Goal: Register for event/course

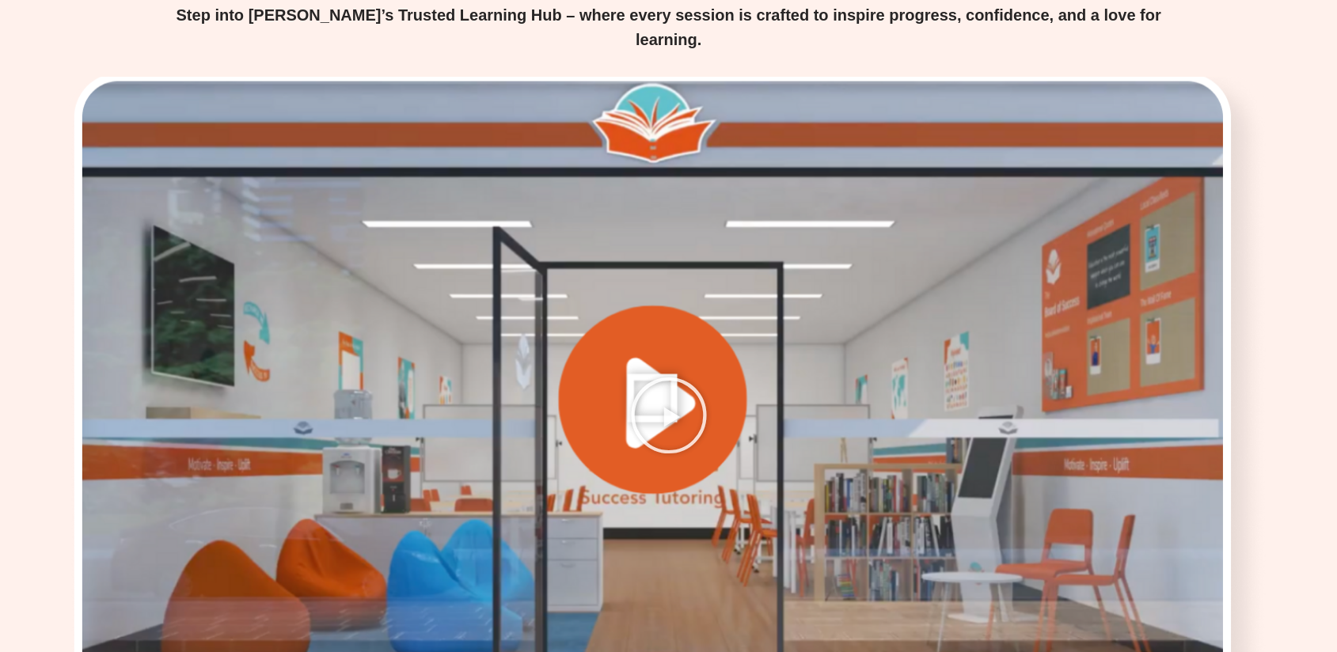
scroll to position [2059, 0]
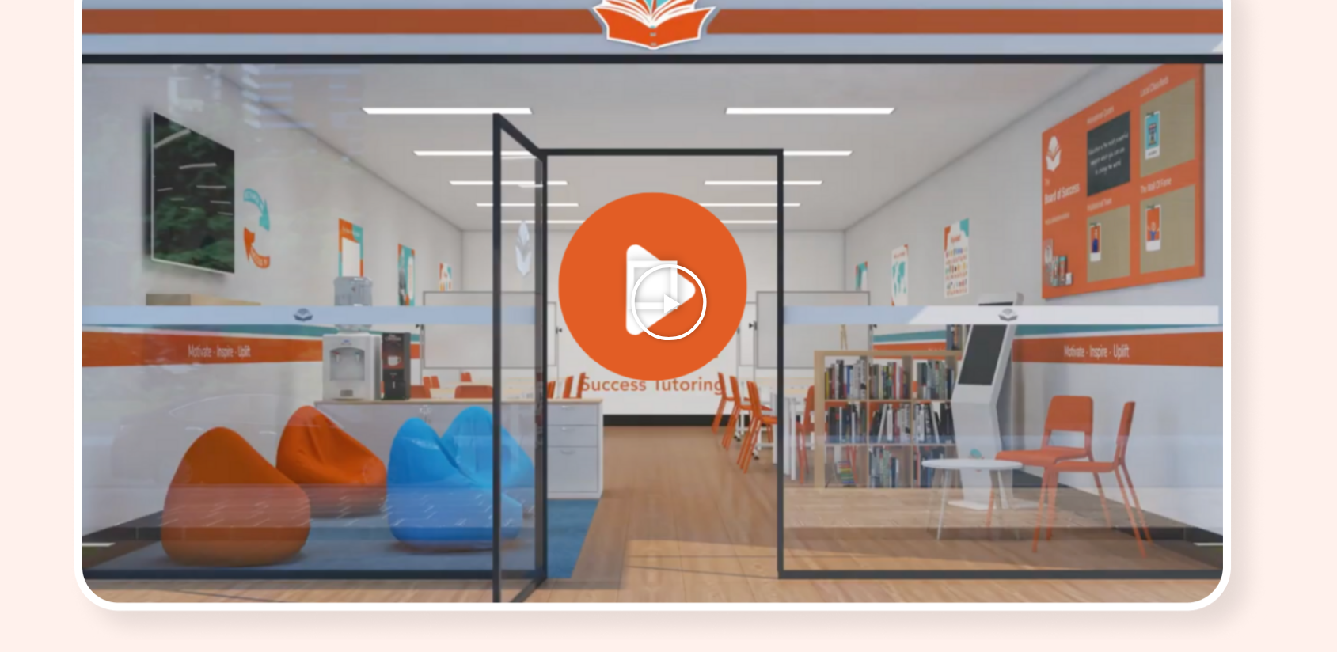
click at [659, 176] on div at bounding box center [669, 302] width 1204 height 677
click at [641, 263] on icon "Play Video" at bounding box center [668, 302] width 79 height 79
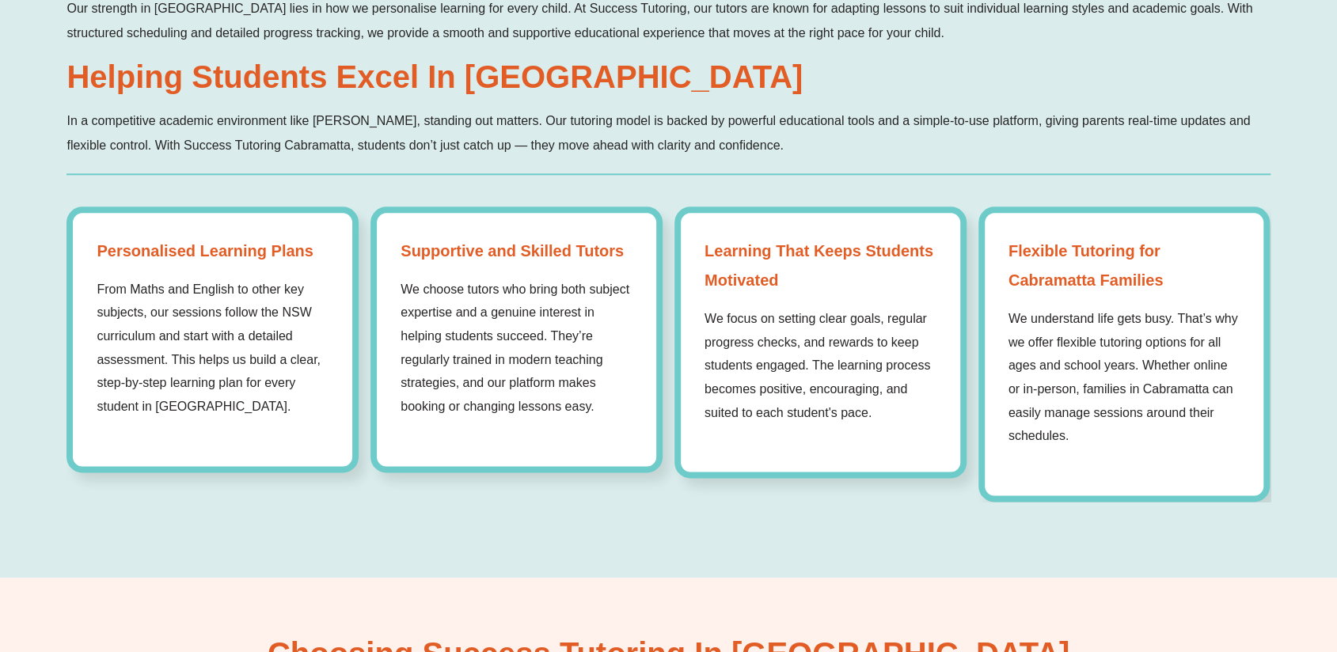
scroll to position [0, 0]
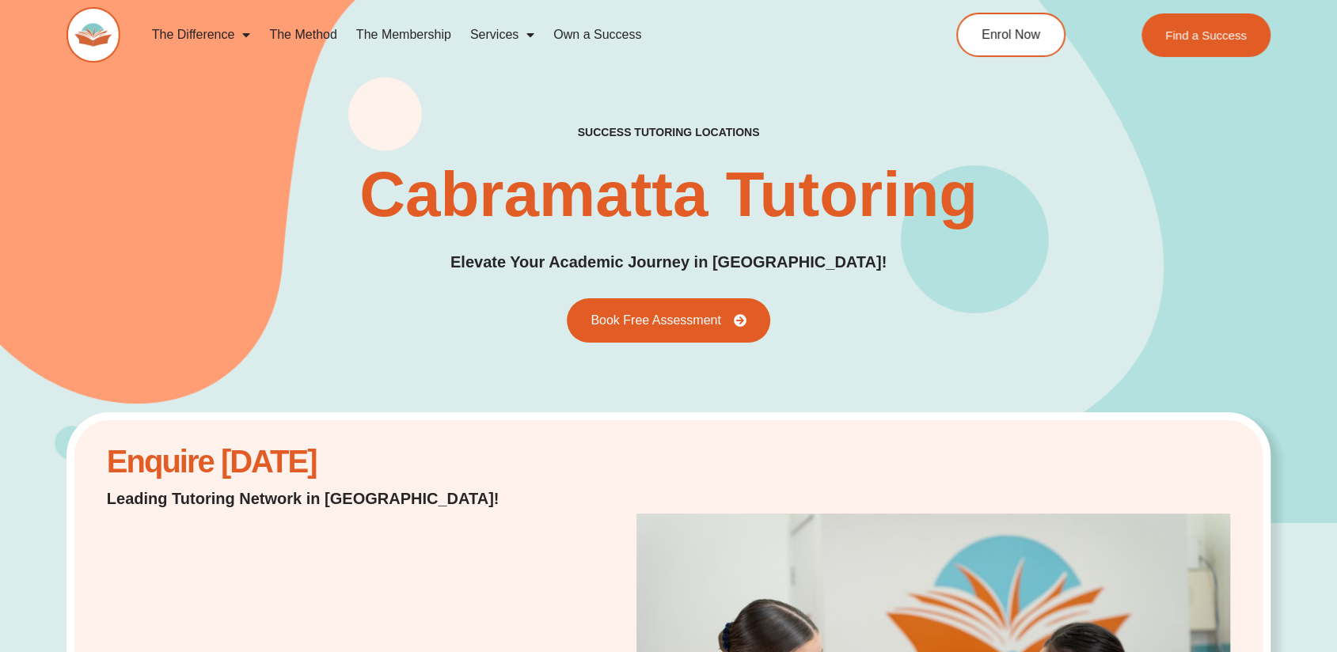
drag, startPoint x: 506, startPoint y: 530, endPoint x: 357, endPoint y: 211, distance: 352.1
click at [185, 40] on link "The Difference" at bounding box center [202, 35] width 118 height 36
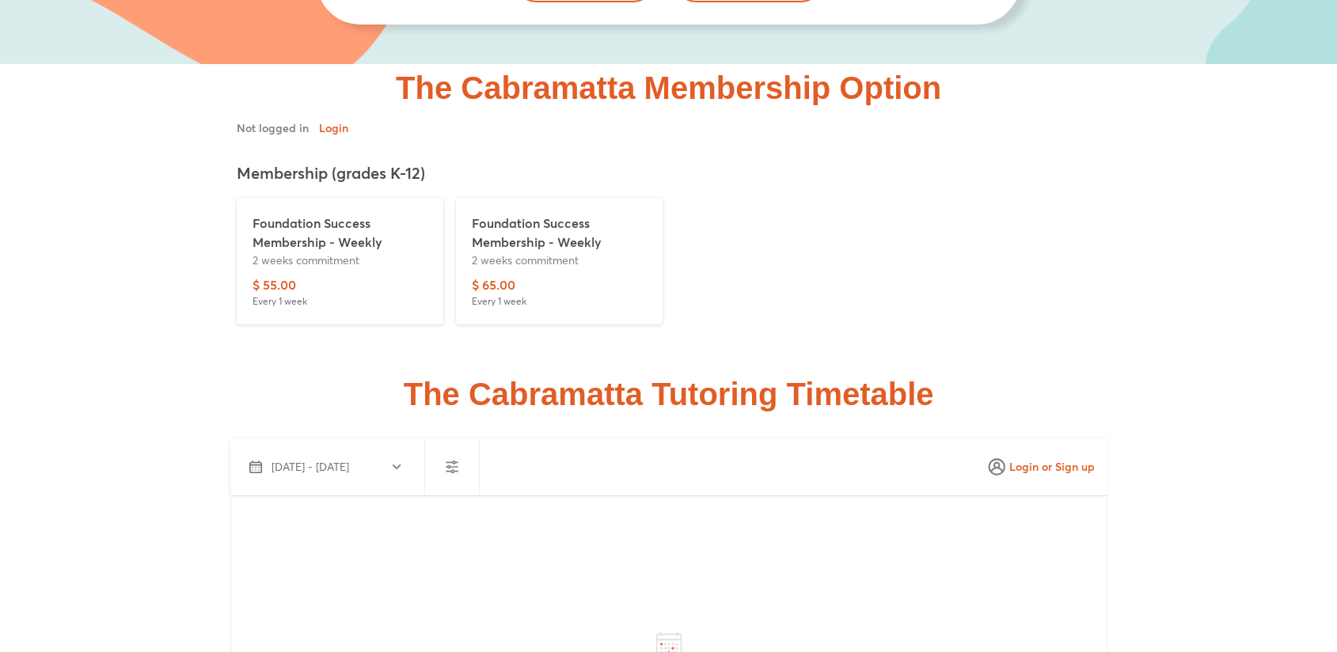
scroll to position [3721, 0]
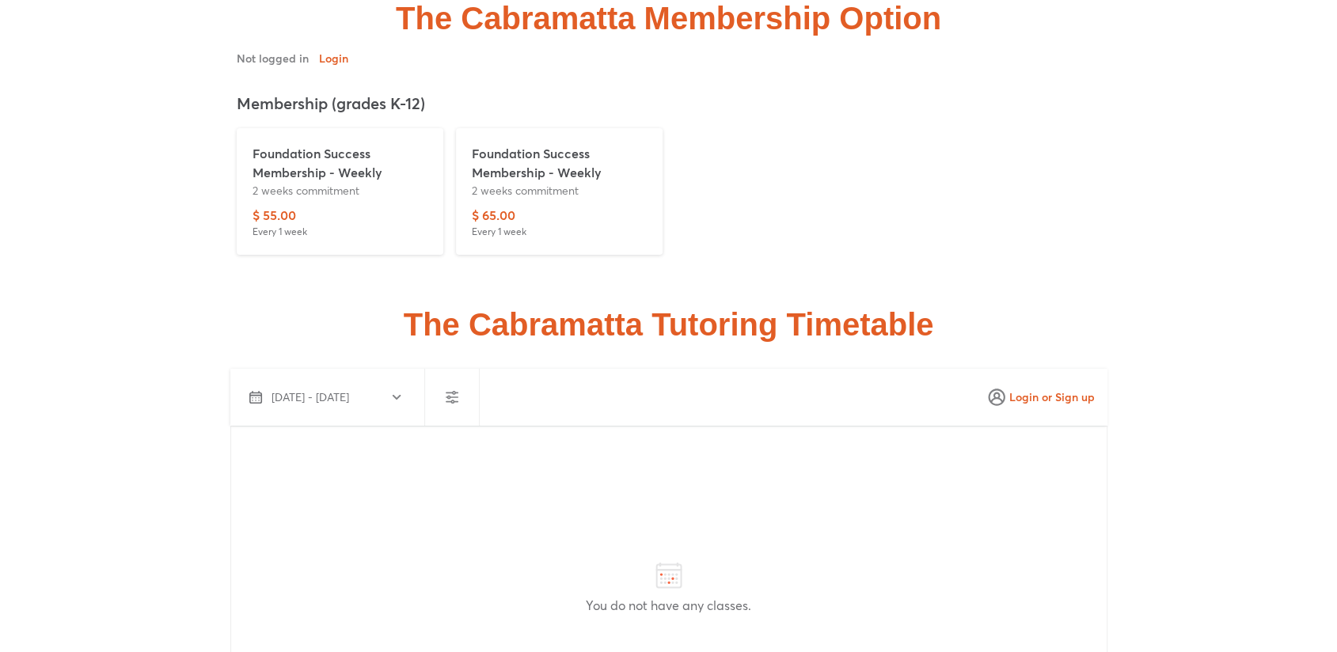
click at [348, 206] on div "$ 55.00 Every 1 week" at bounding box center [340, 222] width 175 height 33
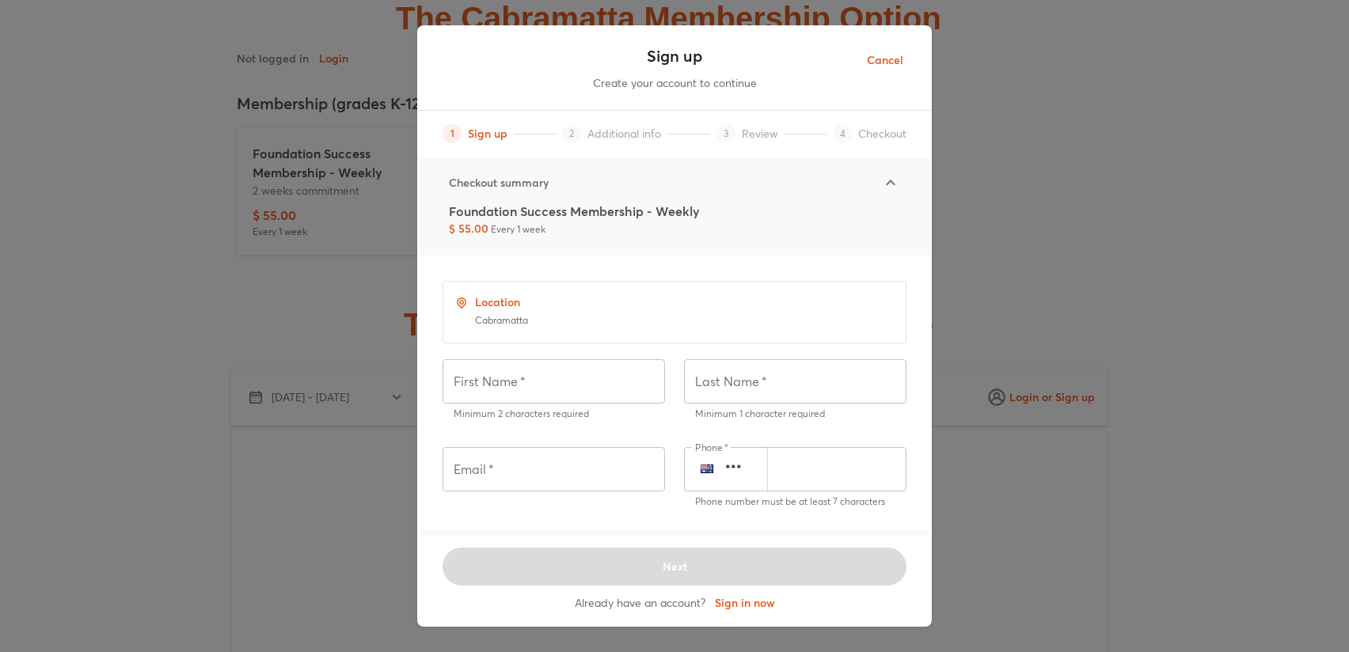
click at [960, 112] on div "Sign up Create your account to continue 1 Sign up 2 Additional info 3 Review 4 …" at bounding box center [674, 326] width 1349 height 652
click at [890, 64] on span "Cancel" at bounding box center [885, 61] width 36 height 20
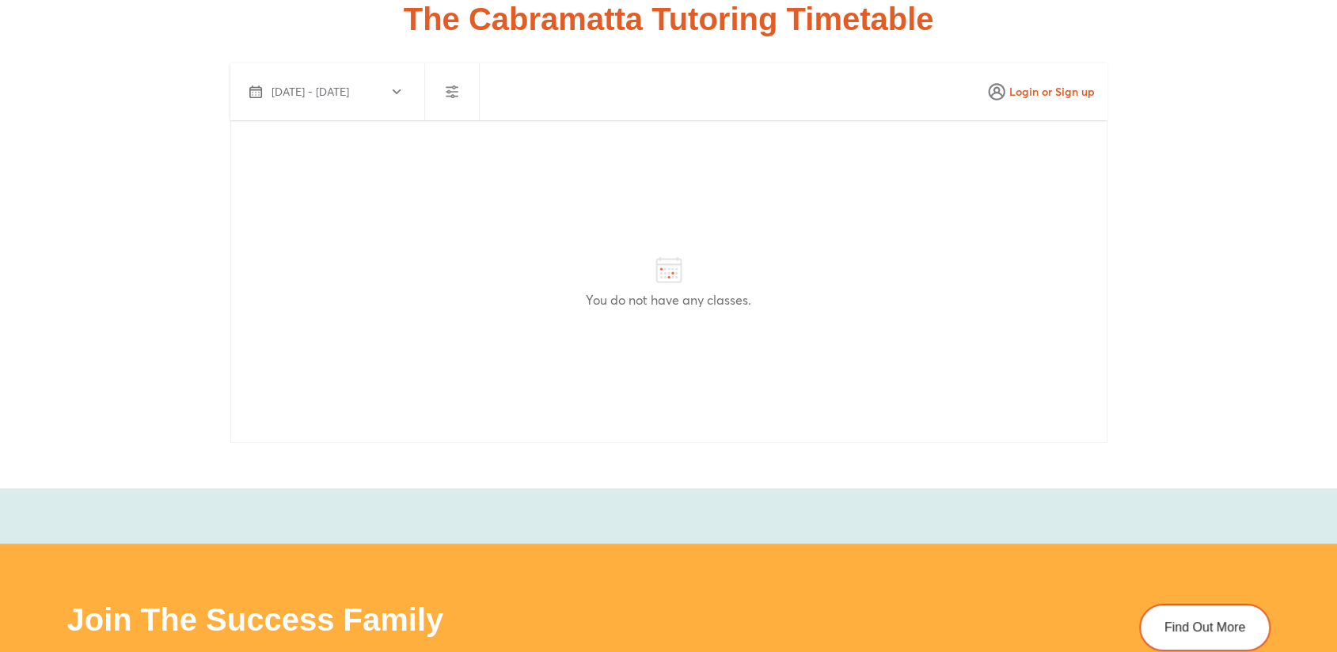
scroll to position [3959, 0]
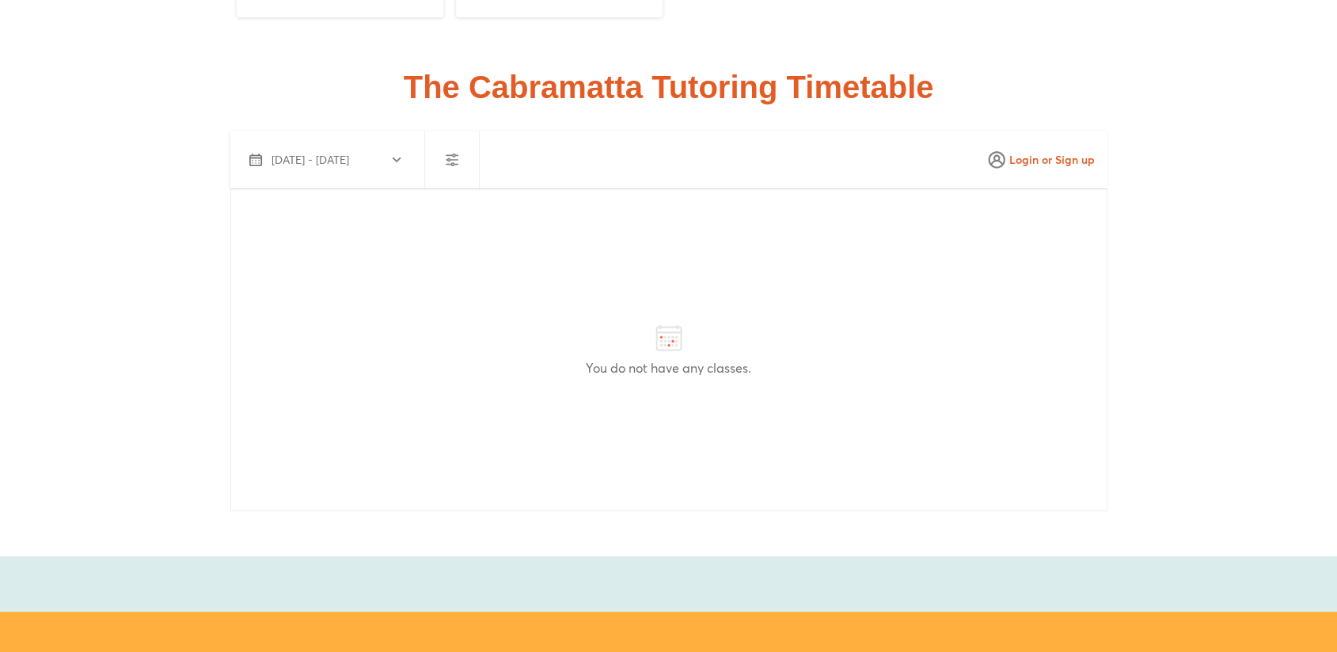
click at [392, 154] on icon "button" at bounding box center [396, 160] width 13 height 13
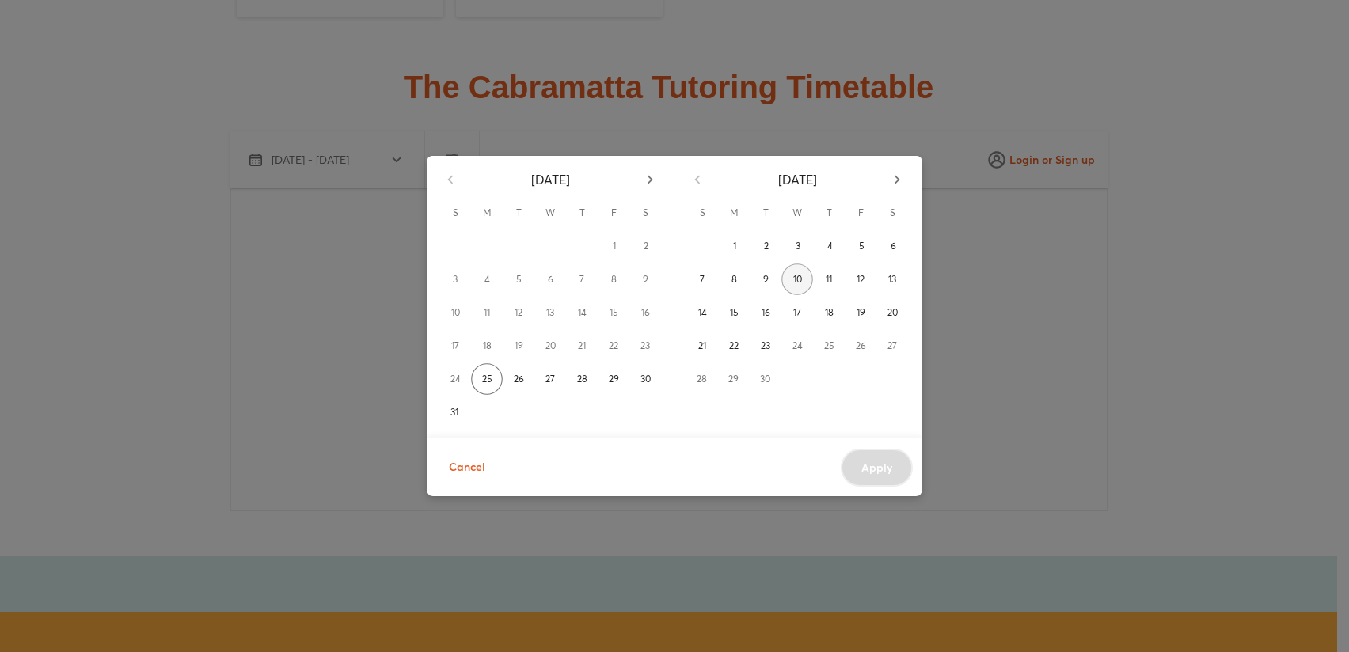
click at [800, 281] on span "10" at bounding box center [797, 280] width 9 height 16
click at [804, 275] on button "10" at bounding box center [797, 280] width 32 height 32
click at [821, 308] on button "18" at bounding box center [829, 313] width 32 height 32
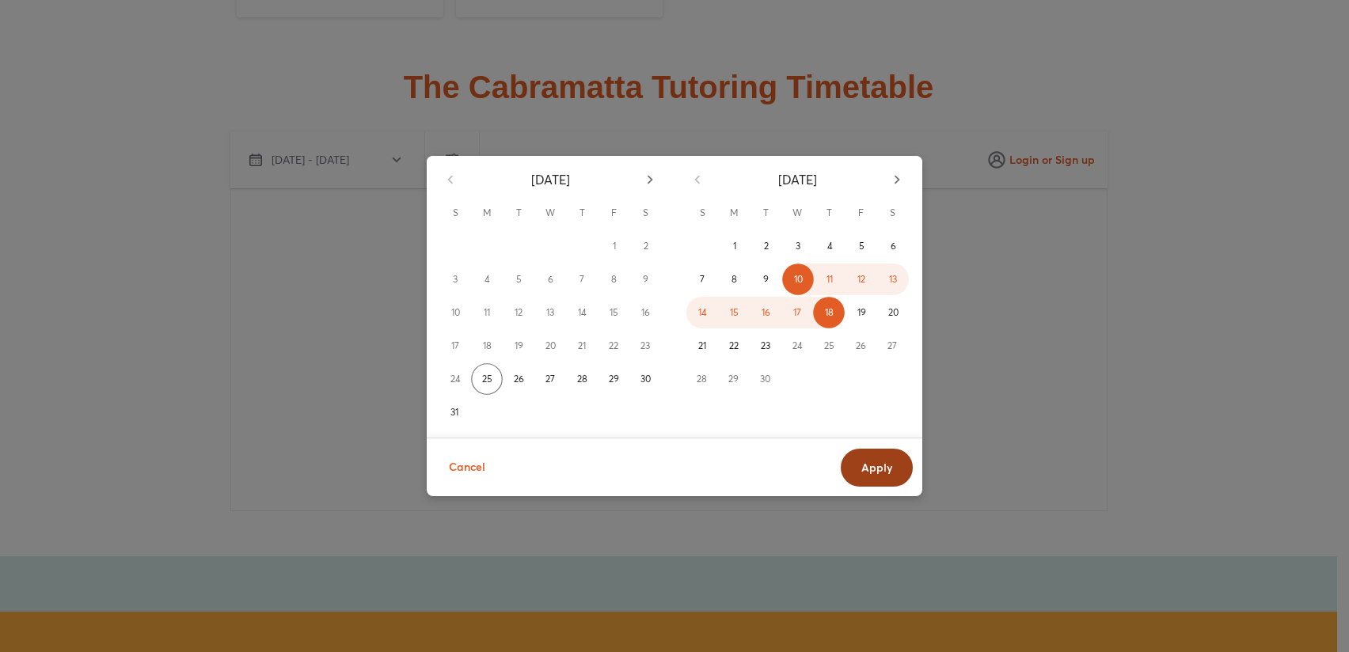
click at [892, 472] on span "Apply" at bounding box center [876, 468] width 31 height 16
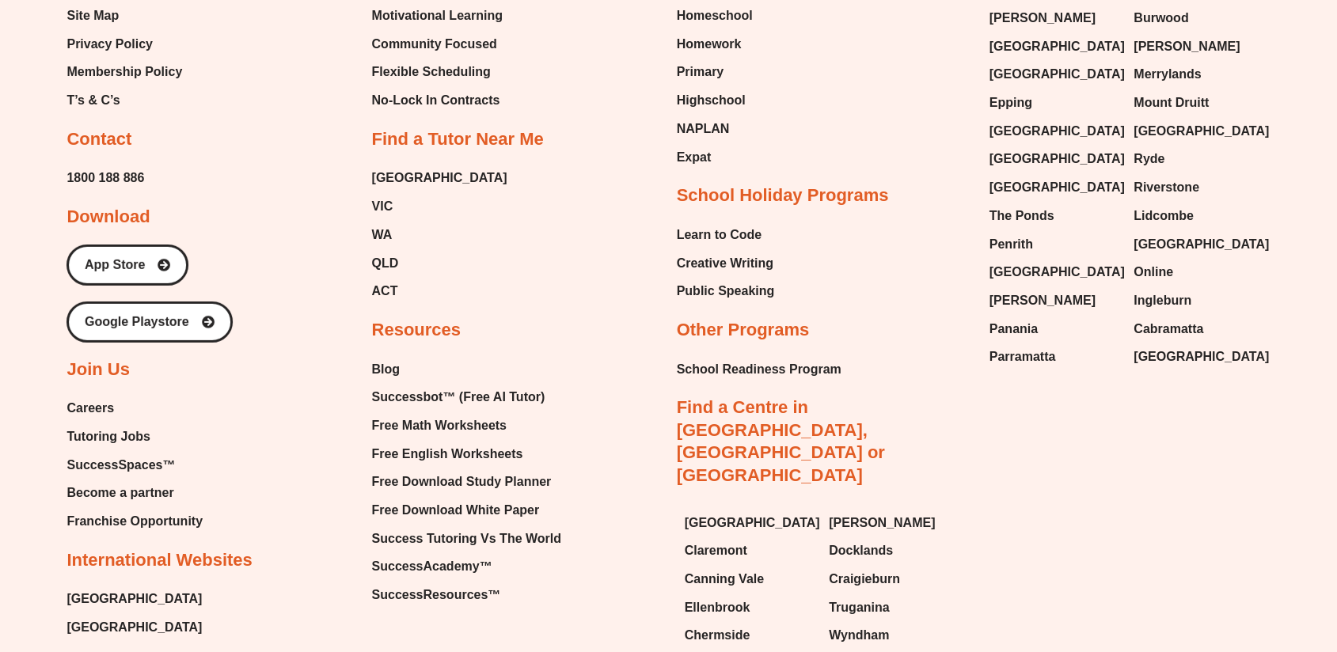
scroll to position [7274, 0]
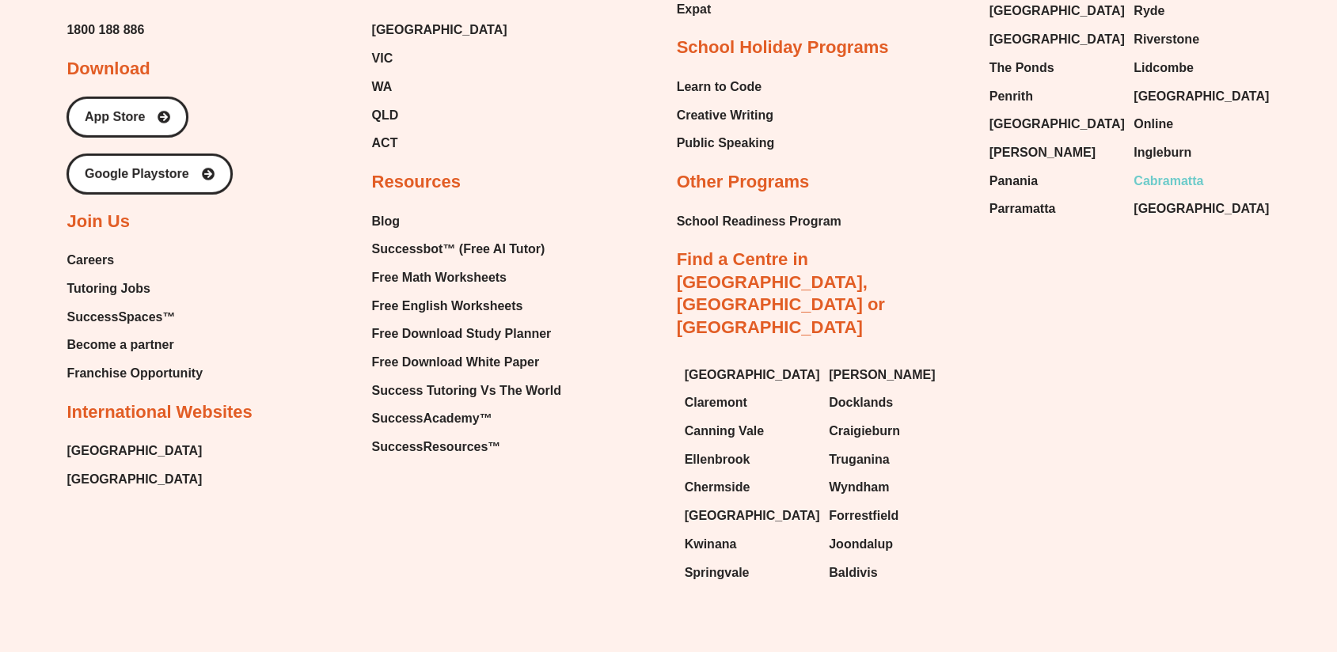
click at [1171, 169] on span "Cabramatta" at bounding box center [1169, 181] width 70 height 24
